Goal: Transaction & Acquisition: Purchase product/service

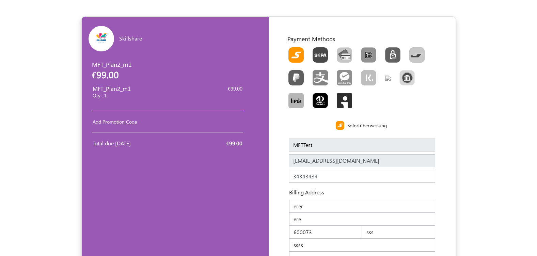
scroll to position [65, 0]
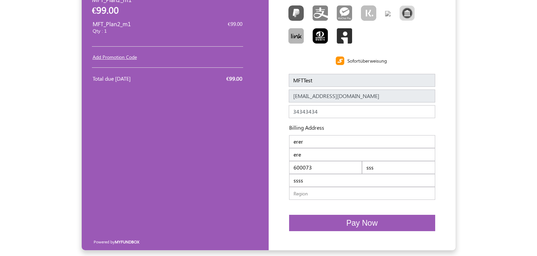
click at [329, 192] on input "text" at bounding box center [362, 193] width 146 height 13
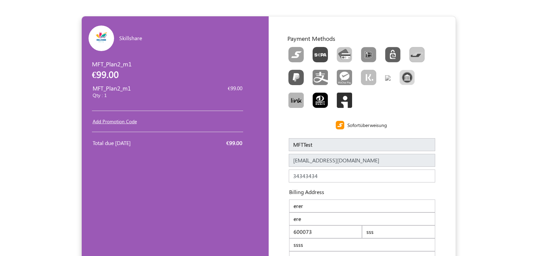
scroll to position [0, 0]
click at [295, 57] on img "Toolbar with button groups" at bounding box center [296, 54] width 15 height 15
click at [293, 52] on input "Toolbar with button groups" at bounding box center [291, 49] width 4 height 4
radio input "true"
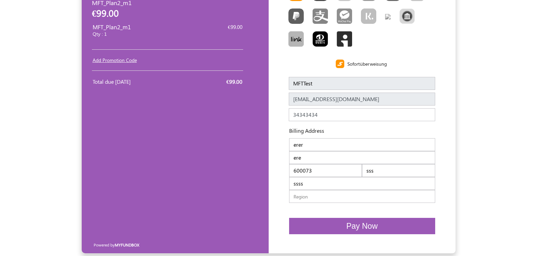
scroll to position [65, 0]
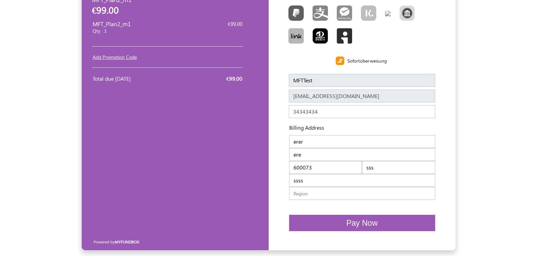
click at [360, 225] on span "Pay Now" at bounding box center [362, 223] width 31 height 9
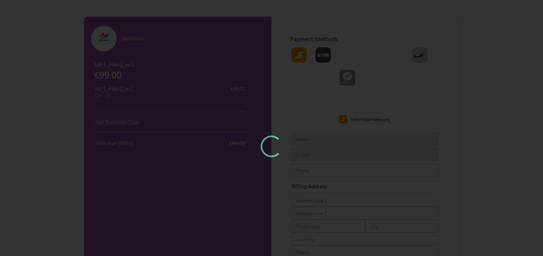
type input "MFTTest"
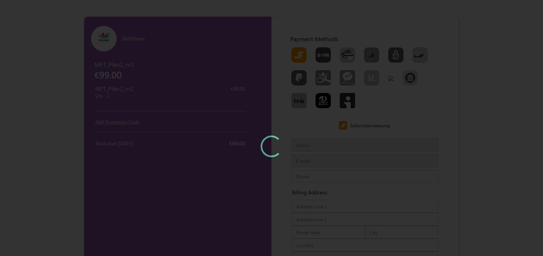
type input "[EMAIL_ADDRESS][DOMAIN_NAME]"
type input "34343434"
type input "erer"
type input "ere"
type input "600073"
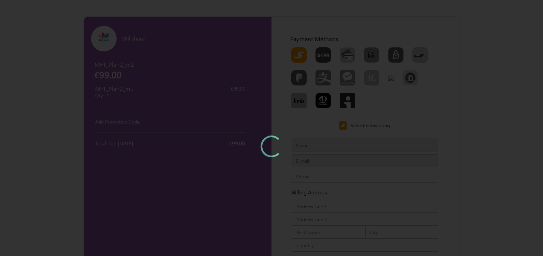
type input "sss"
type input "ssss"
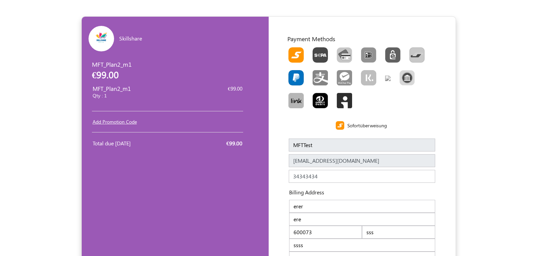
click at [299, 77] on img "Toolbar with button groups" at bounding box center [296, 77] width 15 height 15
click at [293, 75] on input "Toolbar with button groups" at bounding box center [291, 72] width 4 height 4
radio input "true"
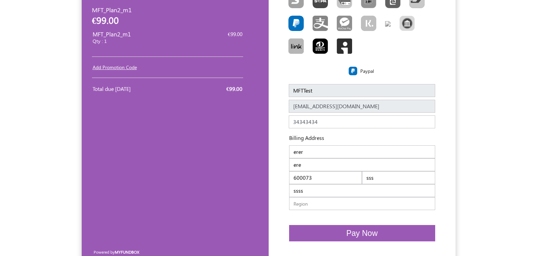
scroll to position [65, 0]
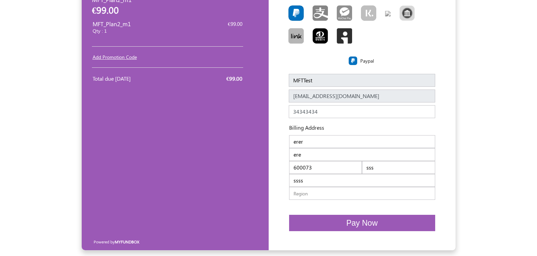
click at [321, 195] on input "text" at bounding box center [362, 193] width 146 height 13
click at [331, 224] on button "Pay Now" at bounding box center [362, 223] width 146 height 17
